Goal: Find contact information: Find contact information

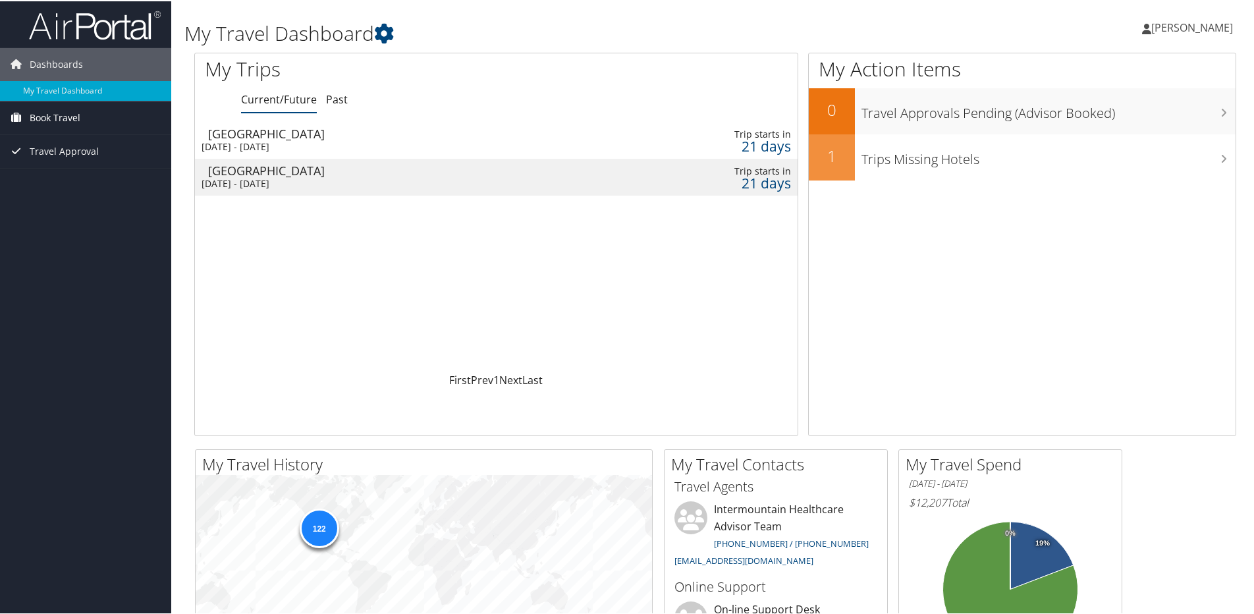
click at [72, 117] on span "Book Travel" at bounding box center [55, 116] width 51 height 33
click at [128, 196] on link "Travel Approval" at bounding box center [85, 189] width 171 height 33
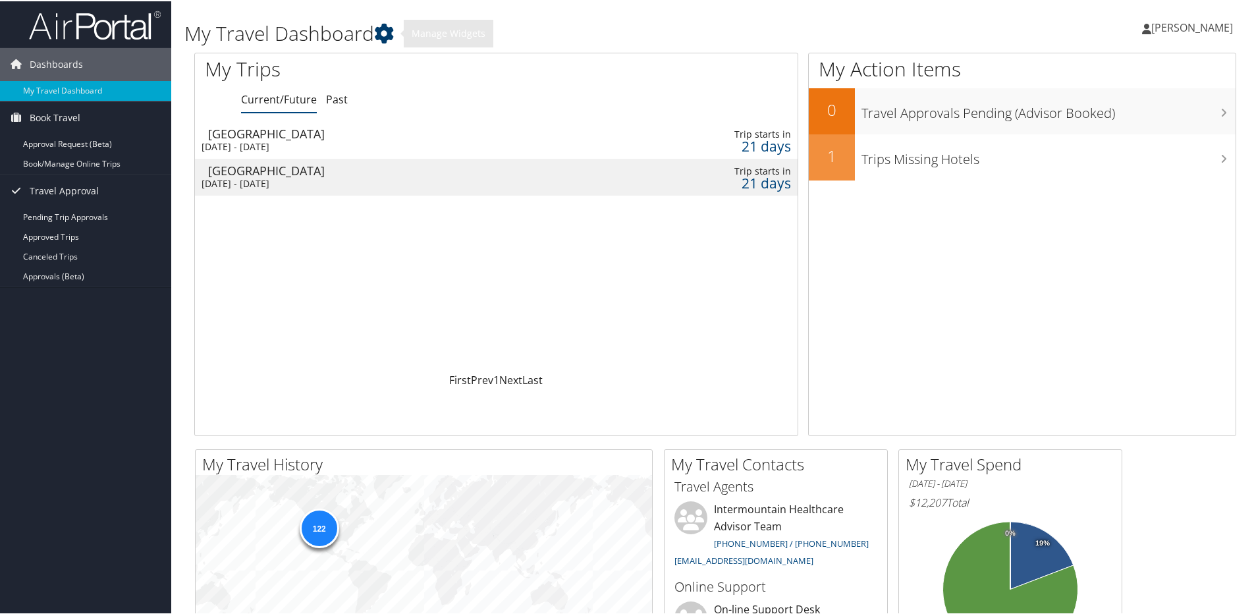
click at [394, 31] on icon at bounding box center [384, 32] width 20 height 20
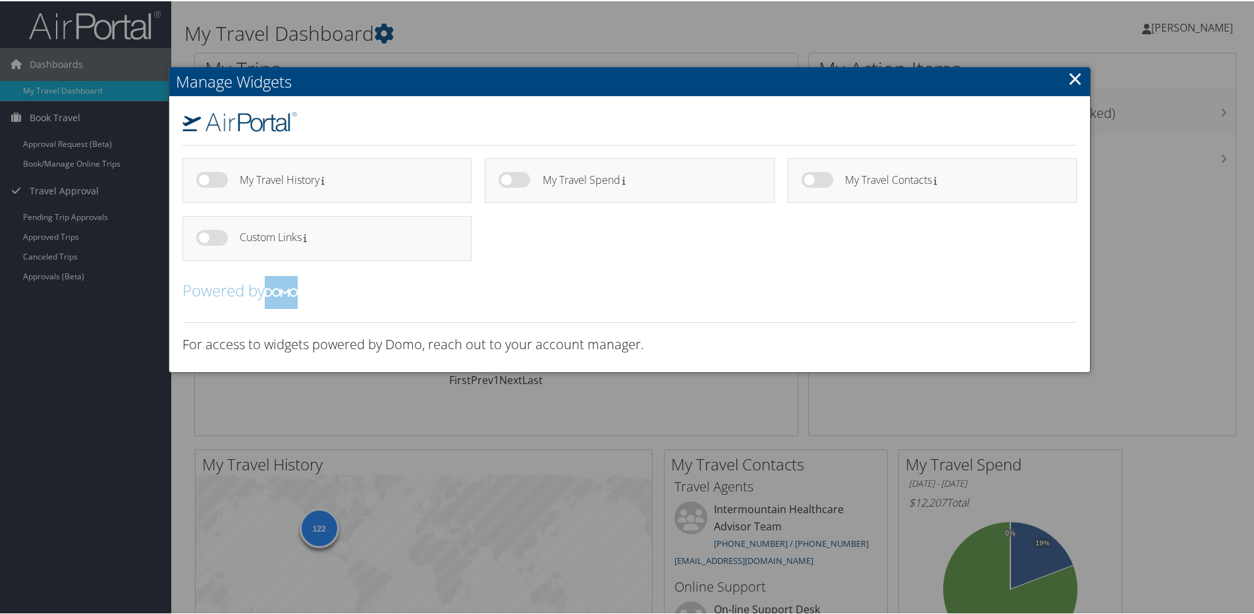
click at [1068, 80] on link "×" at bounding box center [1074, 77] width 15 height 26
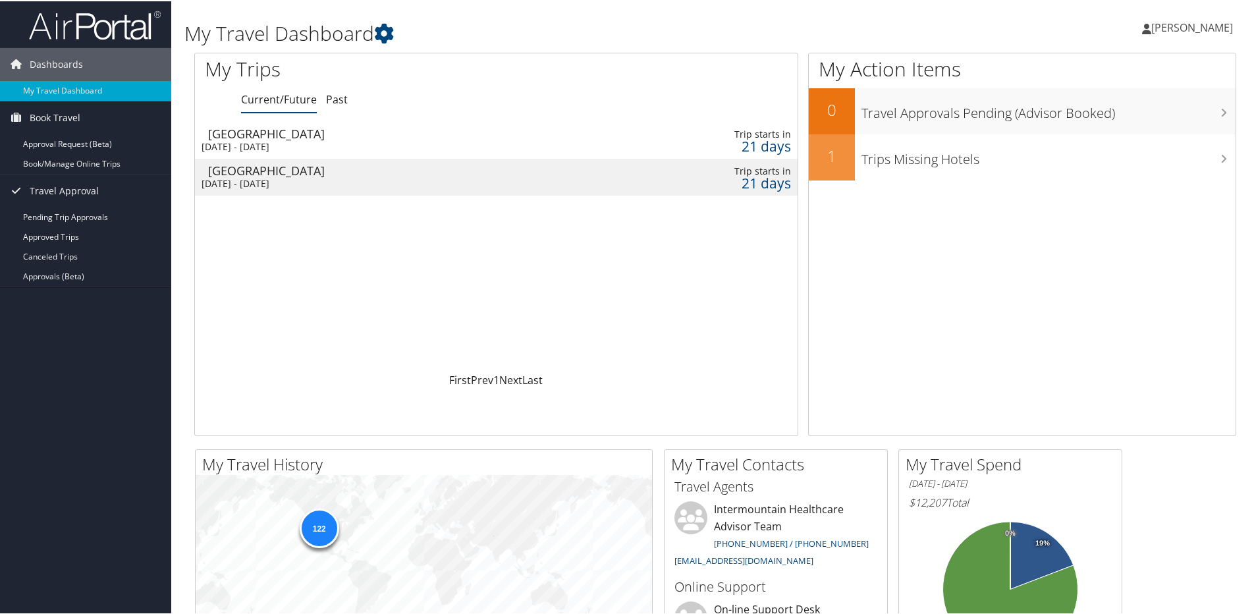
click at [1184, 24] on span "[PERSON_NAME]" at bounding box center [1192, 26] width 82 height 14
click at [1152, 94] on link "Travel Agency Contacts" at bounding box center [1156, 95] width 147 height 22
